Goal: Transaction & Acquisition: Obtain resource

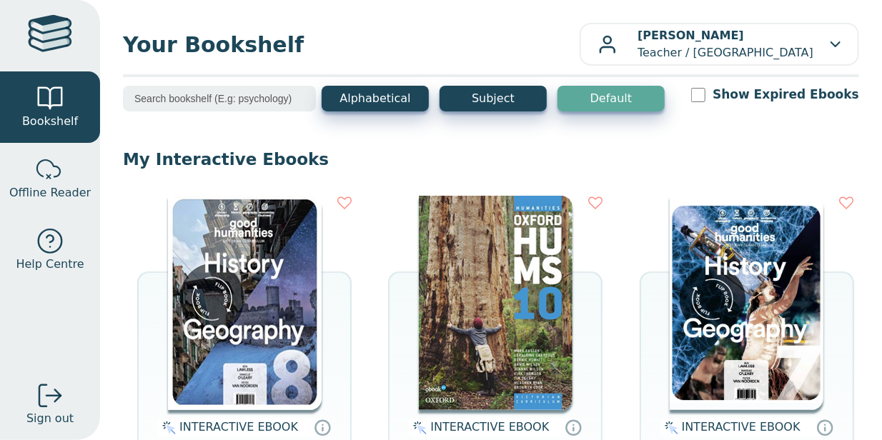
click at [484, 344] on img at bounding box center [496, 303] width 154 height 214
click at [293, 302] on img at bounding box center [245, 303] width 154 height 214
click at [262, 205] on img at bounding box center [245, 303] width 154 height 214
